Goal: Information Seeking & Learning: Learn about a topic

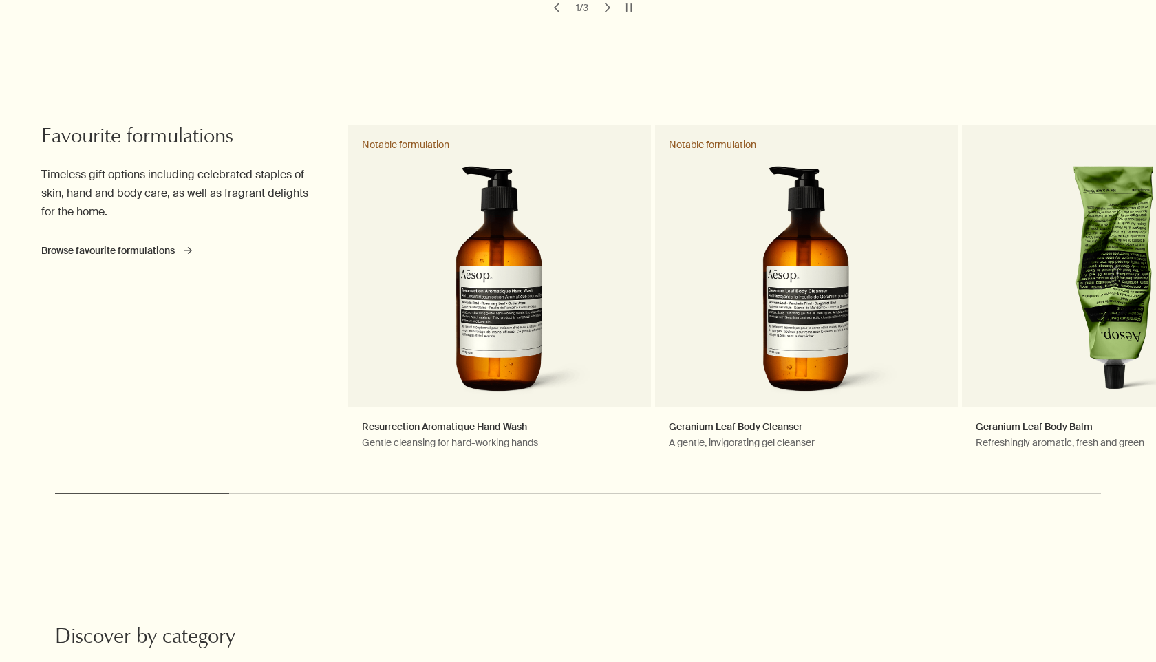
scroll to position [514, 0]
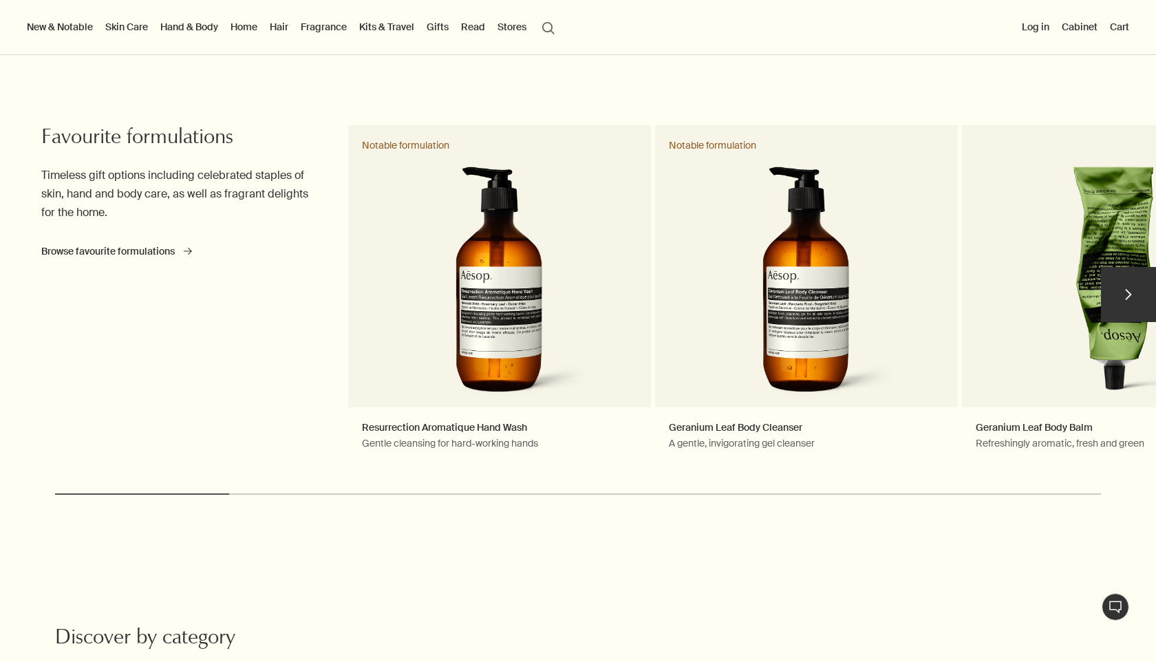
click at [1135, 294] on button "chevron" at bounding box center [1128, 294] width 55 height 55
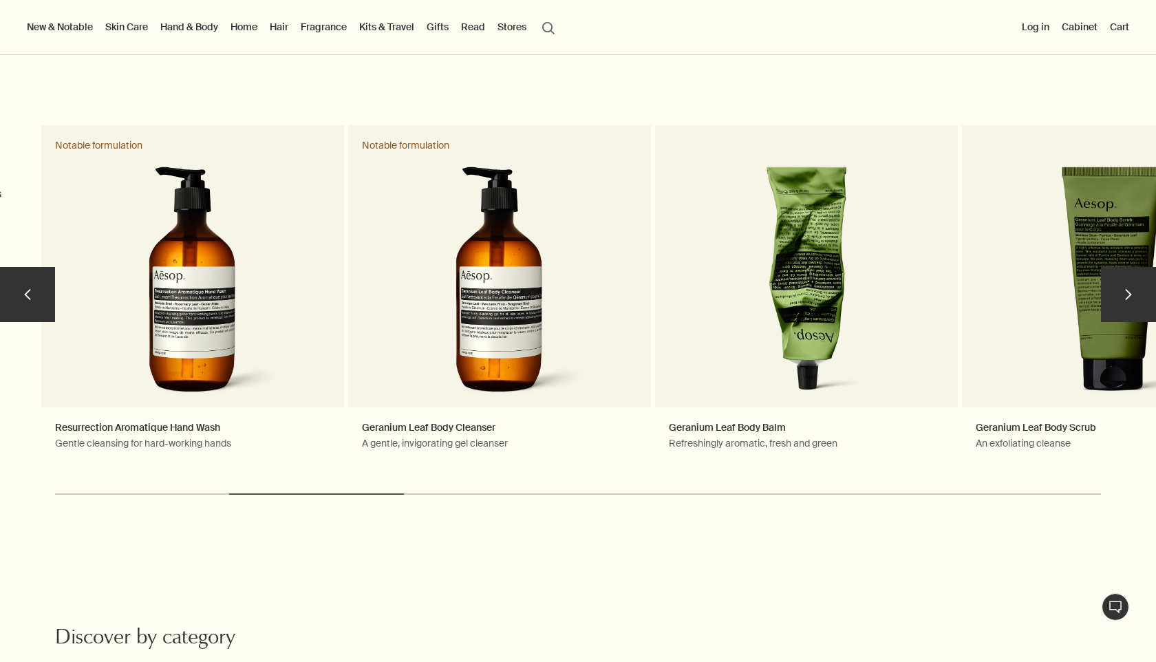
click at [1134, 294] on button "chevron" at bounding box center [1128, 294] width 55 height 55
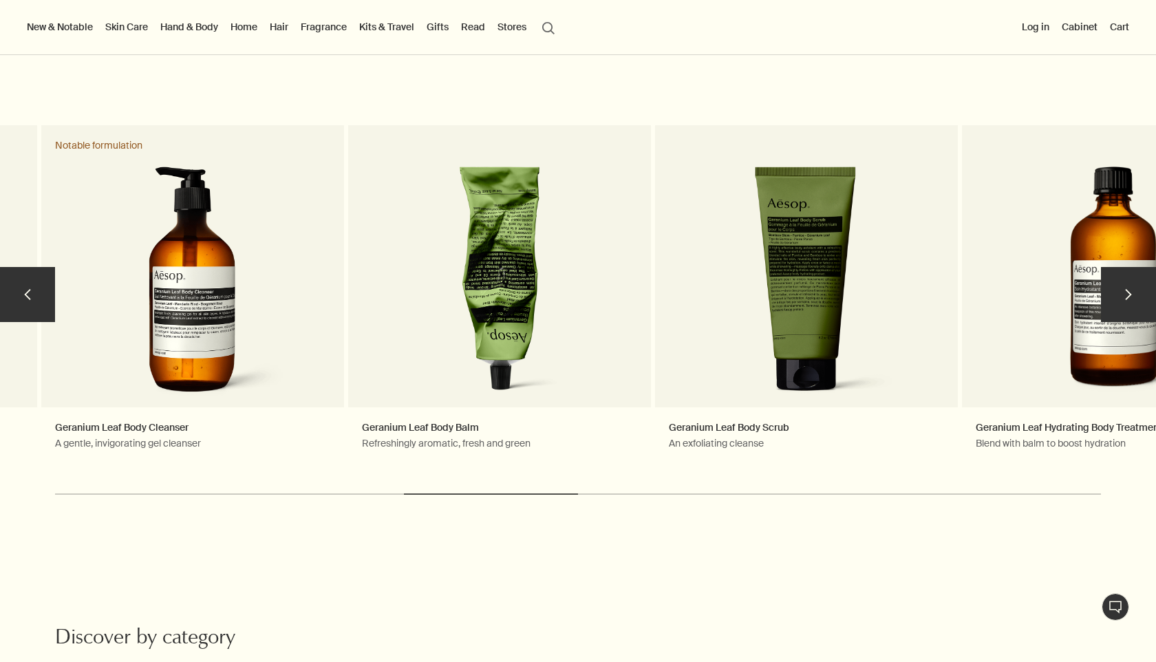
click at [1134, 294] on button "chevron" at bounding box center [1128, 294] width 55 height 55
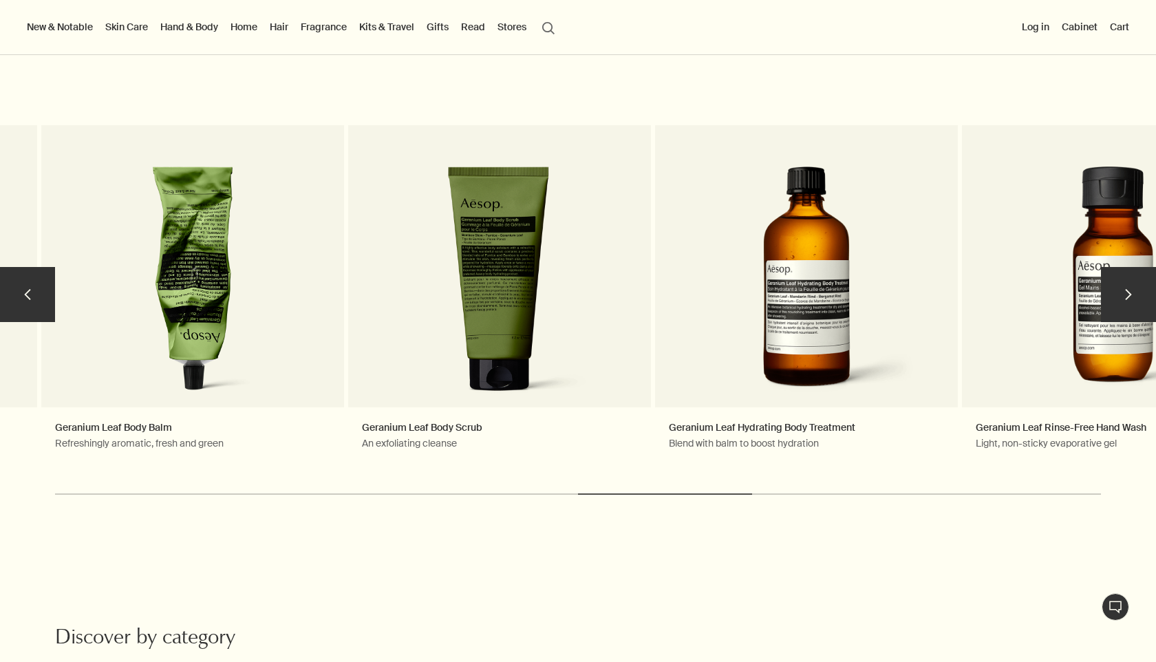
click at [1133, 279] on button "chevron" at bounding box center [1128, 294] width 55 height 55
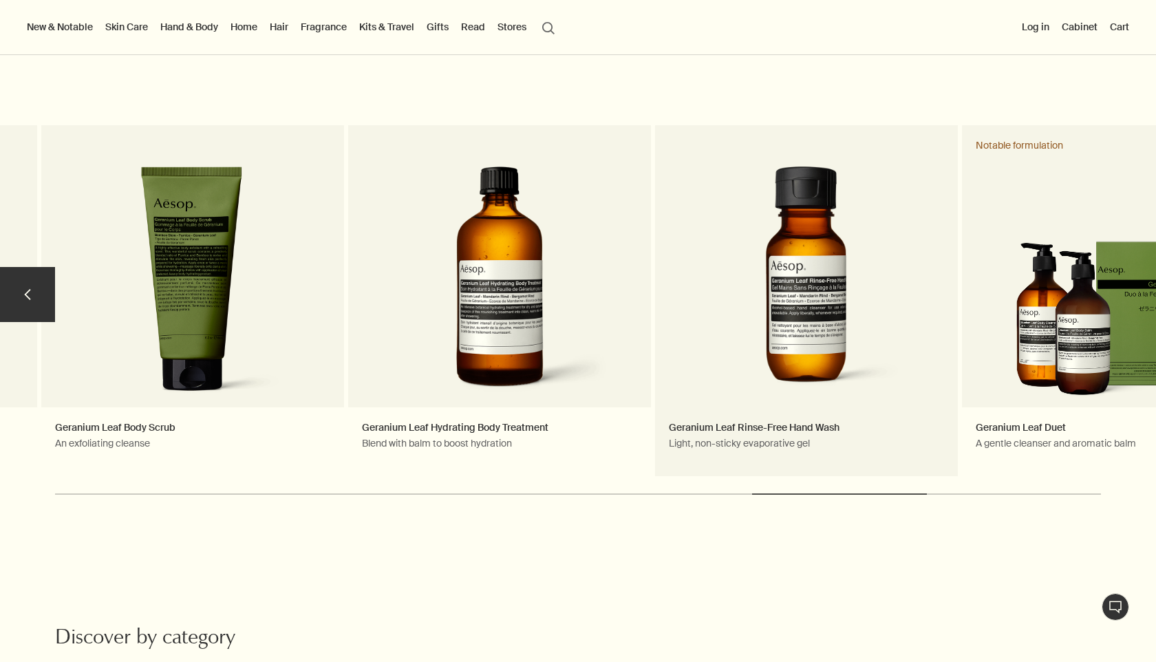
click at [1132, 279] on link "Geranium Leaf Duet A gentle cleanser and aromatic balm Notable formulation" at bounding box center [1113, 300] width 303 height 351
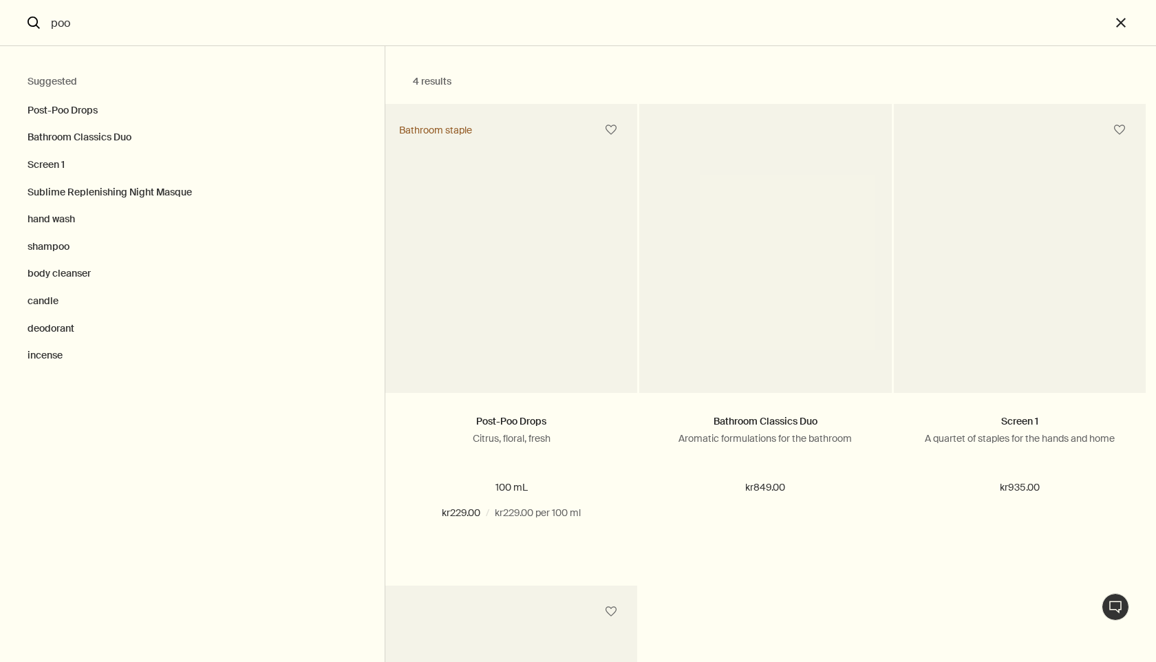
type input "poo"
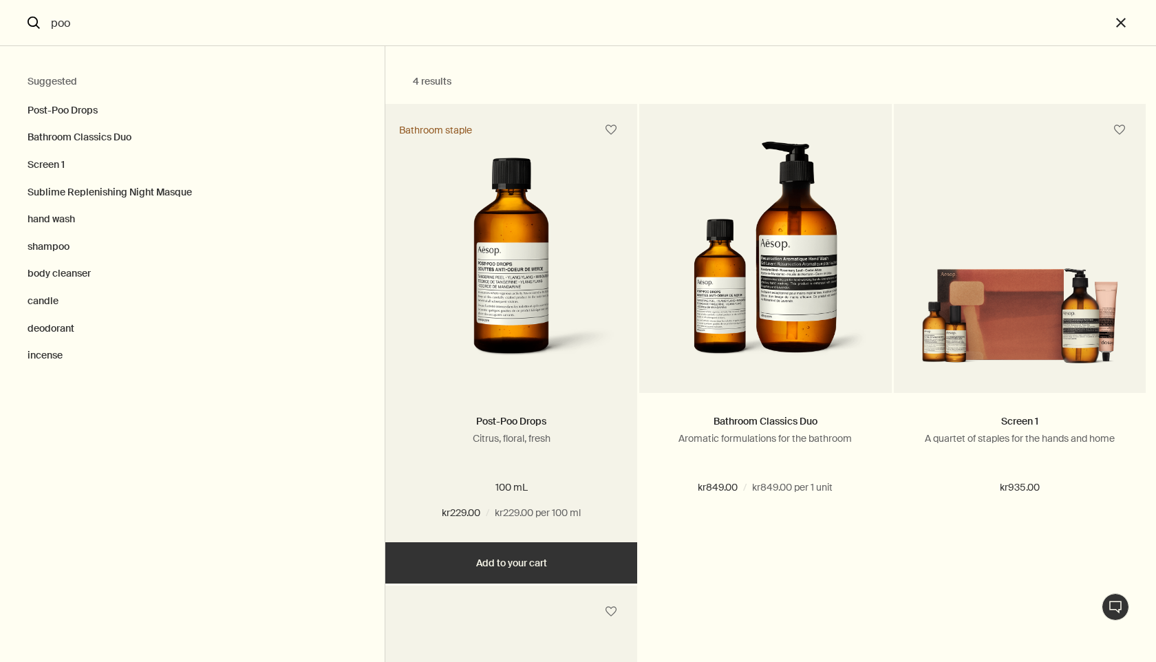
click at [558, 293] on img "Search" at bounding box center [511, 265] width 211 height 215
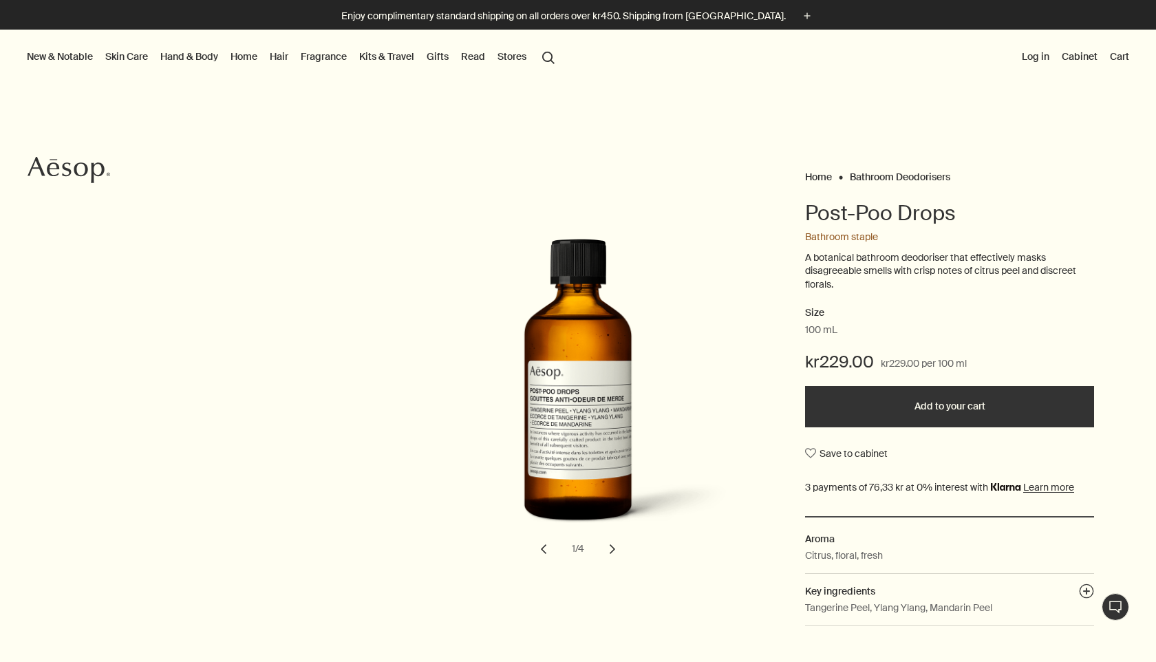
click at [947, 257] on p "A botanical bathroom deodoriser that effectively masks disagreeable smells with…" at bounding box center [949, 271] width 289 height 41
click at [544, 53] on button "search Search" at bounding box center [548, 56] width 25 height 26
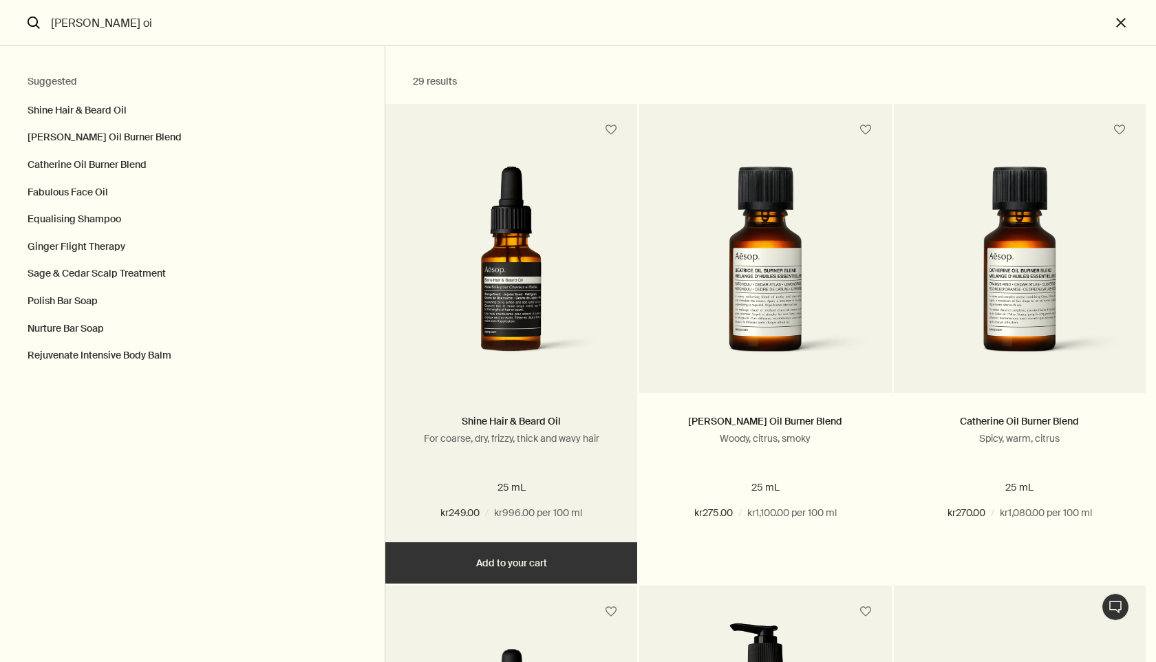
type input "beard oi"
click at [515, 293] on img "Search" at bounding box center [511, 270] width 211 height 206
